Goal: Transaction & Acquisition: Purchase product/service

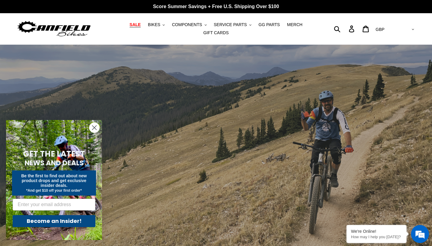
click at [138, 25] on span "SALE" at bounding box center [135, 24] width 11 height 5
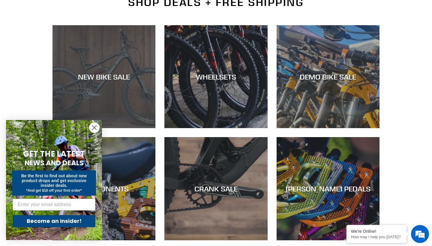
scroll to position [159, 0]
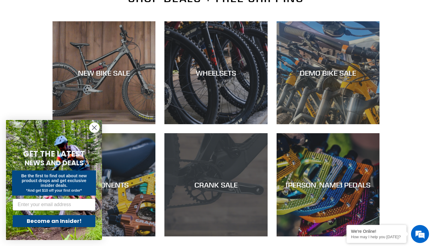
click at [223, 182] on div "CRANK SALE" at bounding box center [215, 185] width 103 height 9
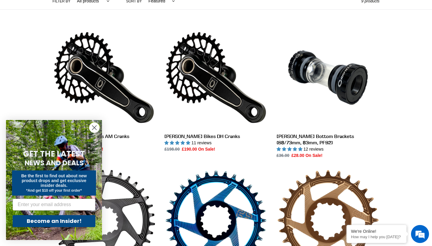
click at [95, 127] on icon "Close dialog" at bounding box center [94, 128] width 4 height 4
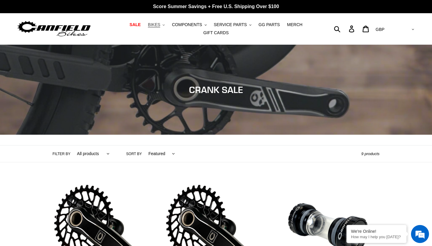
click at [158, 26] on span "BIKES" at bounding box center [154, 24] width 12 height 5
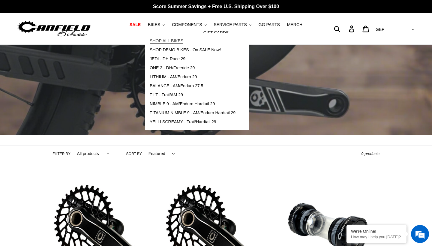
click at [162, 42] on span "SHOP ALL BIKES" at bounding box center [167, 40] width 34 height 5
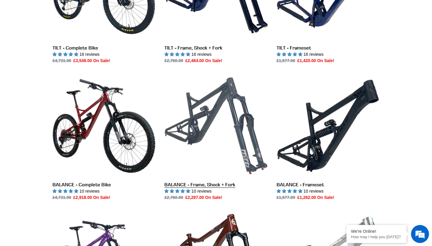
click at [224, 124] on link "BALANCE - Frame, Shock + Fork" at bounding box center [215, 137] width 103 height 126
